Goal: Task Accomplishment & Management: Manage account settings

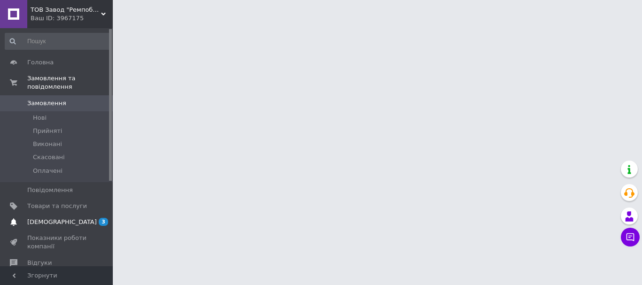
click at [46, 218] on span "[DEMOGRAPHIC_DATA]" at bounding box center [62, 222] width 70 height 8
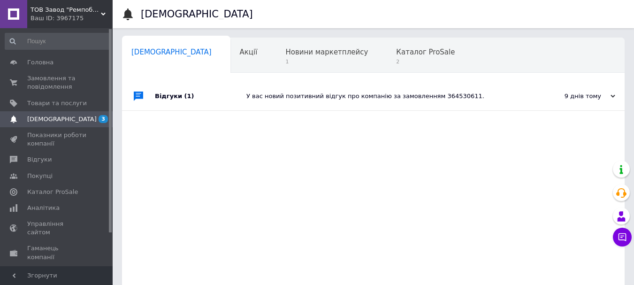
click at [322, 94] on div "У вас новий позитивний відгук про компанію за замовленням 364530611." at bounding box center [384, 96] width 275 height 8
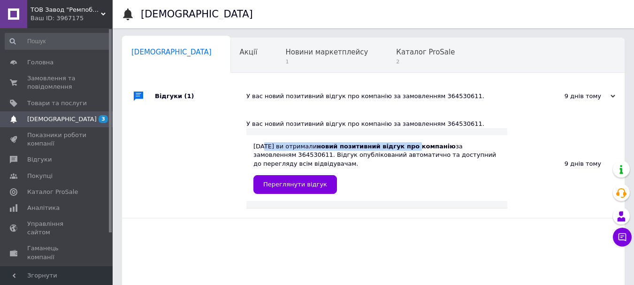
drag, startPoint x: 263, startPoint y: 147, endPoint x: 423, endPoint y: 150, distance: 160.2
click at [413, 147] on div "[DATE] ви отримали новий позитивний відгук про компанію за замовленням 36453061…" at bounding box center [377, 168] width 247 height 52
click at [449, 170] on div "[DATE] ви отримали новий позитивний відгук про компанію за замовленням 36453061…" at bounding box center [377, 168] width 247 height 52
click at [276, 58] on div "Новини маркетплейсу 1" at bounding box center [331, 56] width 111 height 36
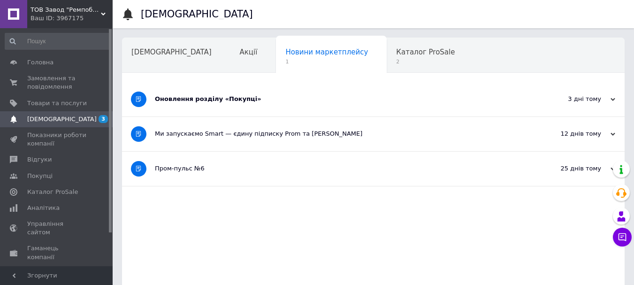
click at [262, 99] on div "Оновлення розділу «Покупці»" at bounding box center [338, 99] width 367 height 8
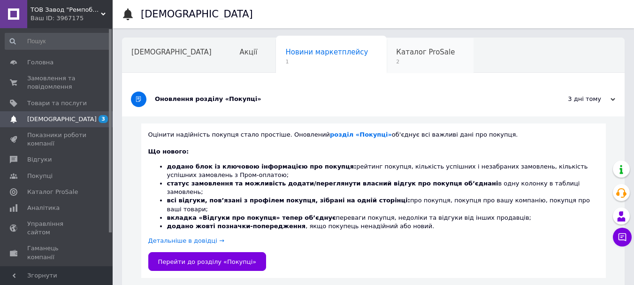
click at [396, 50] on span "Каталог ProSale" at bounding box center [425, 52] width 59 height 8
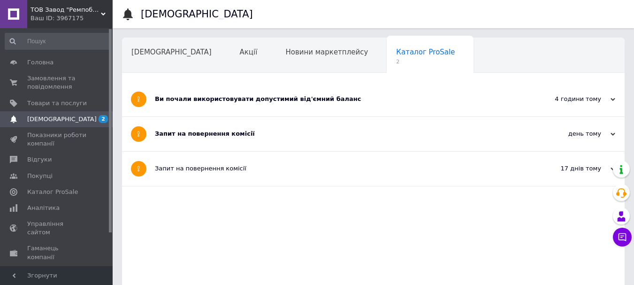
click at [222, 133] on div "Запит на повернення комісії" at bounding box center [338, 134] width 367 height 8
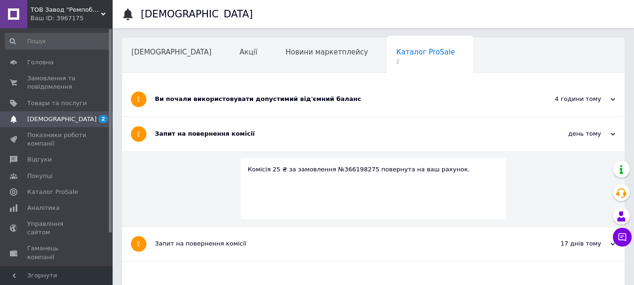
click at [230, 98] on div "Ви почали використовувати допустимий від'ємний баланс" at bounding box center [338, 99] width 367 height 8
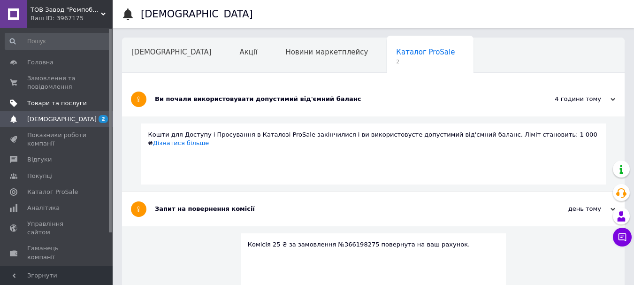
click at [36, 104] on span "Товари та послуги" at bounding box center [57, 103] width 60 height 8
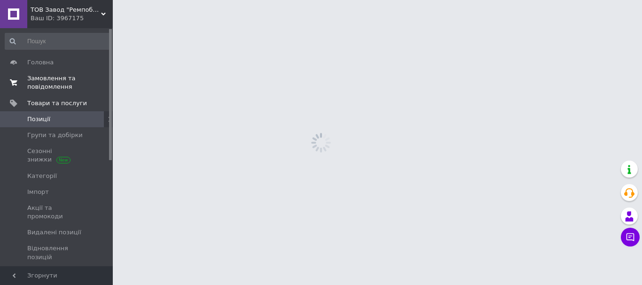
click at [44, 85] on span "Замовлення та повідомлення" at bounding box center [57, 82] width 60 height 17
